Goal: Use online tool/utility

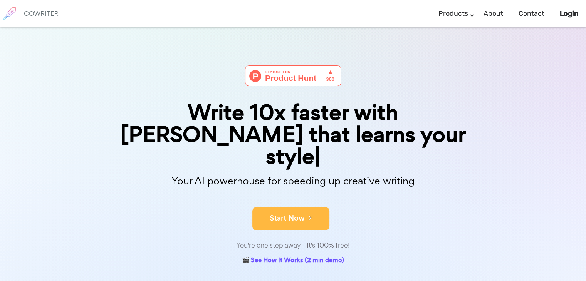
click at [296, 207] on button "Start Now" at bounding box center [290, 218] width 77 height 23
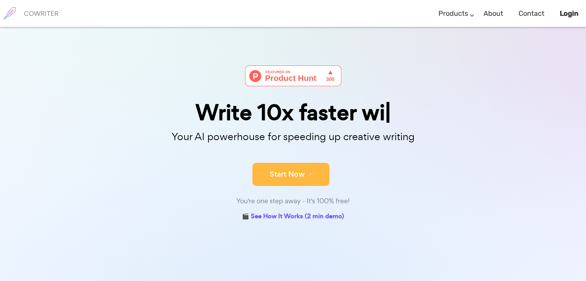
click at [296, 170] on button "Start Now" at bounding box center [290, 174] width 77 height 23
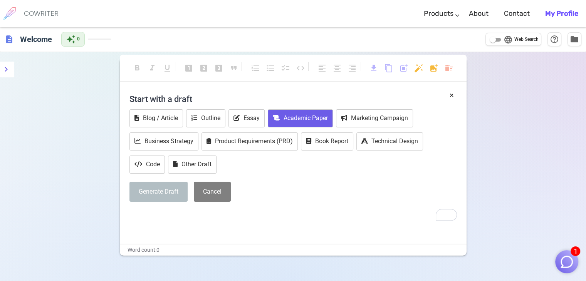
click at [296, 118] on button "Academic Paper" at bounding box center [300, 118] width 65 height 18
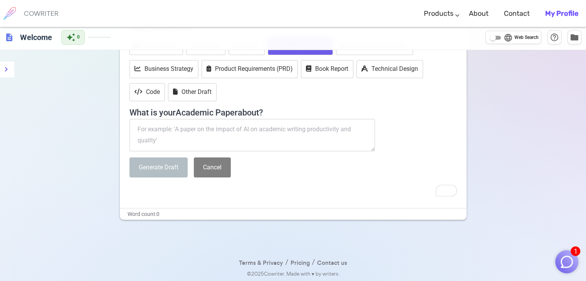
scroll to position [34, 0]
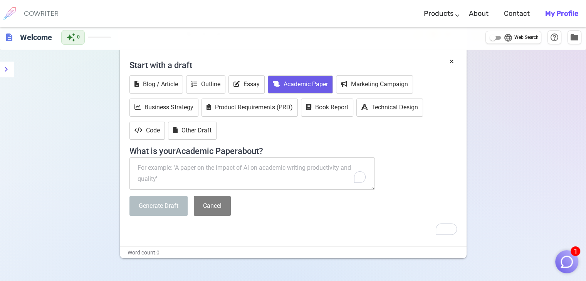
click at [153, 169] on textarea "To enrich screen reader interactions, please activate Accessibility in Grammarl…" at bounding box center [253, 174] width 246 height 32
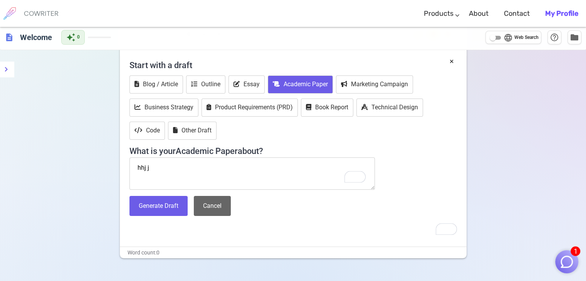
type textarea "hhj j"
click at [213, 209] on button "Cancel" at bounding box center [212, 206] width 37 height 20
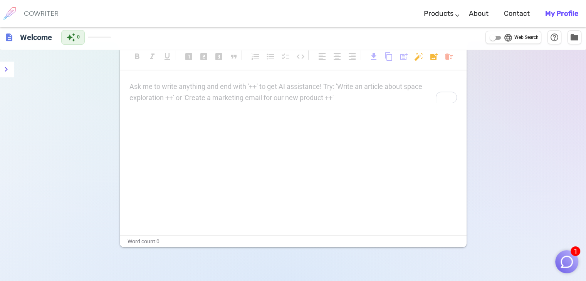
scroll to position [0, 0]
